Goal: Information Seeking & Learning: Check status

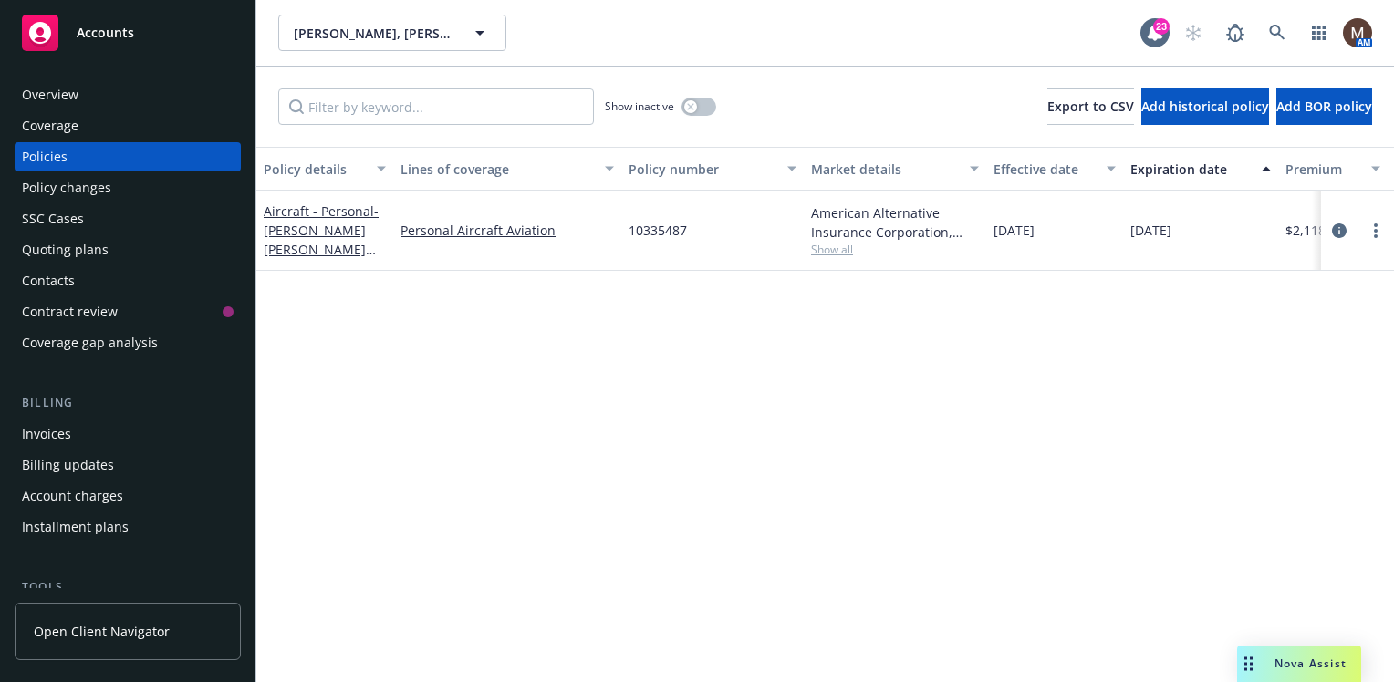
click at [94, 182] on div "Policy changes" at bounding box center [66, 187] width 89 height 29
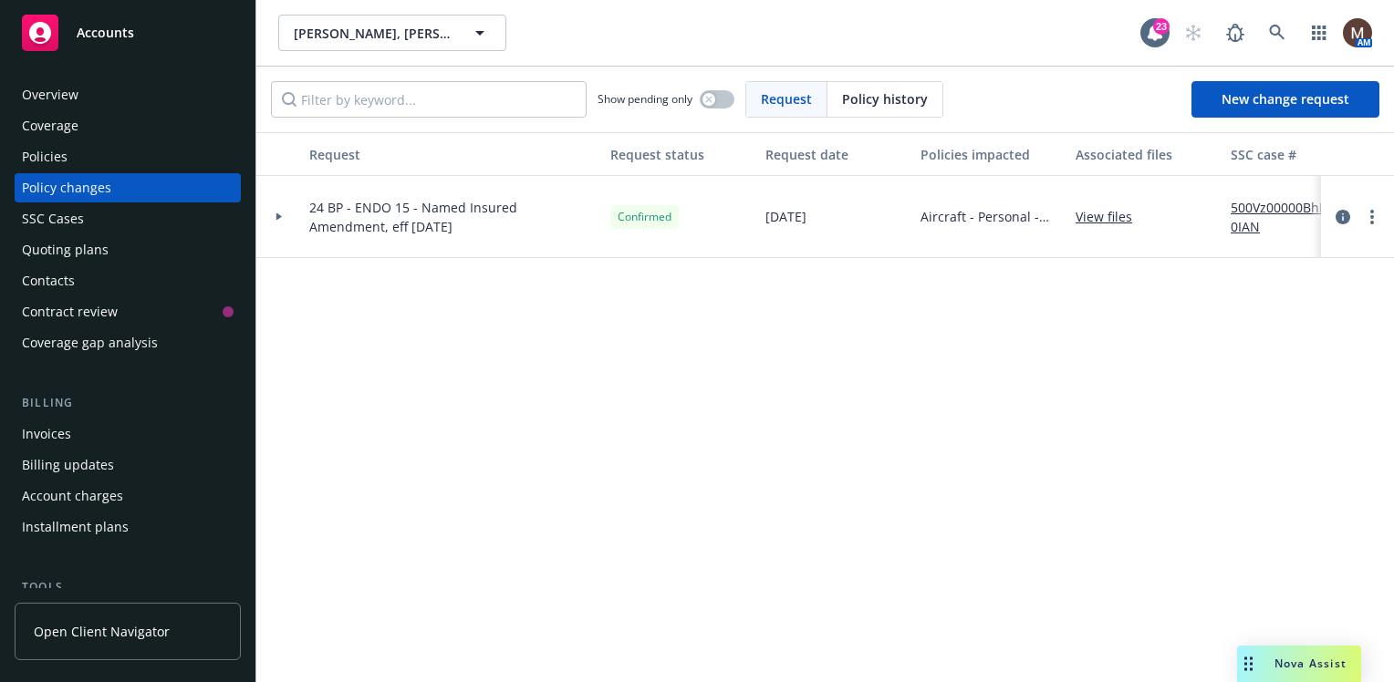
click at [589, 421] on div "Request Request status Request date Policies impacted Associated files SSC case…" at bounding box center [824, 407] width 1137 height 550
